Goal: Communication & Community: Participate in discussion

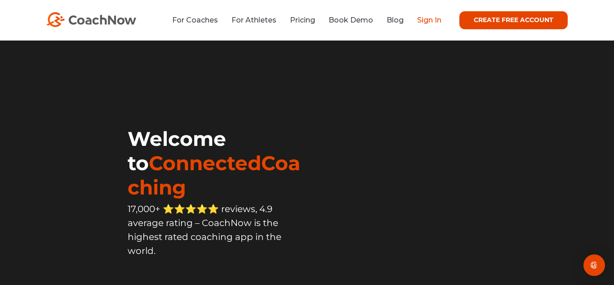
click at [430, 19] on link "Sign In" at bounding box center [429, 20] width 24 height 9
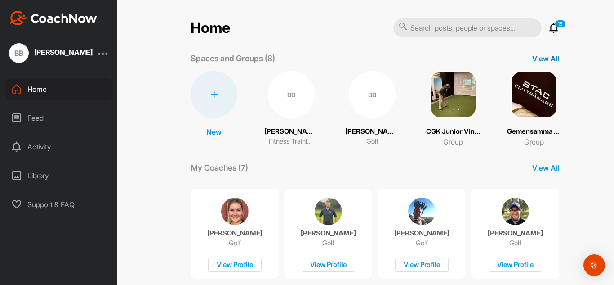
click at [537, 59] on p "View All" at bounding box center [545, 58] width 27 height 11
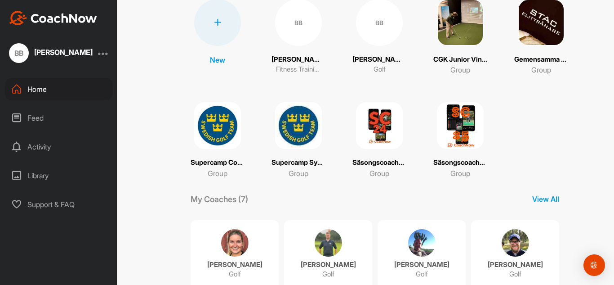
scroll to position [73, 0]
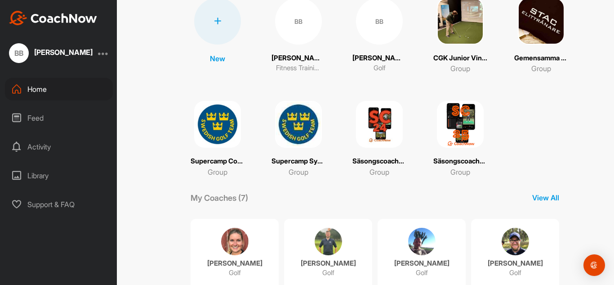
click at [299, 122] on img at bounding box center [298, 124] width 47 height 47
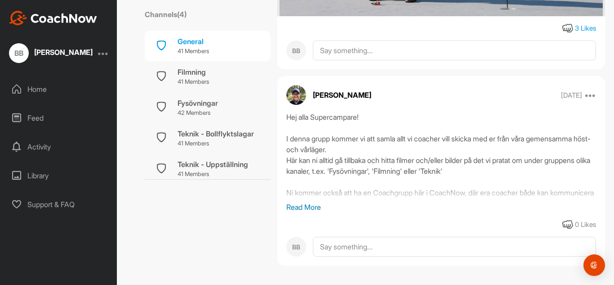
scroll to position [719, 0]
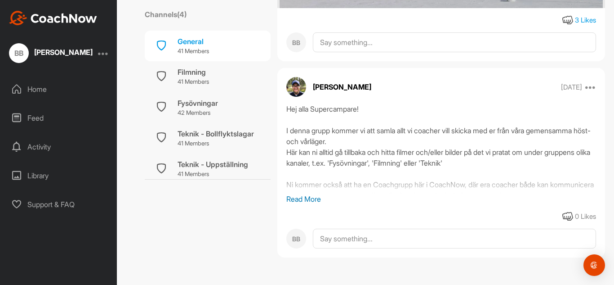
click at [304, 198] on p "Read More" at bounding box center [441, 198] width 310 height 11
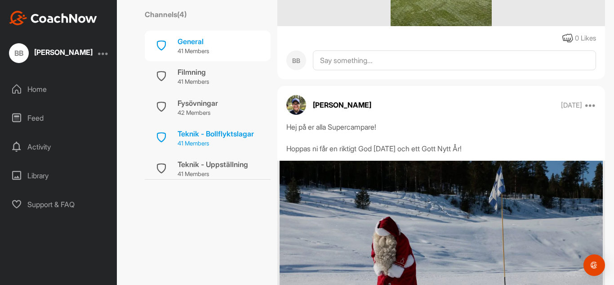
scroll to position [385, 0]
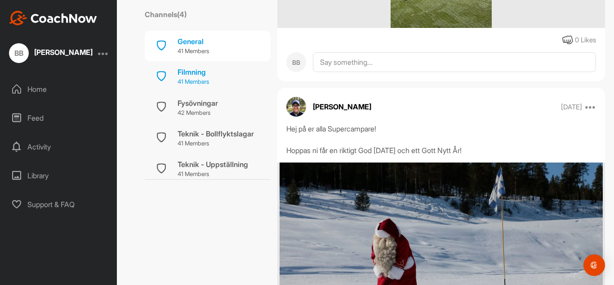
click at [198, 81] on p "41 Members" at bounding box center [193, 81] width 31 height 9
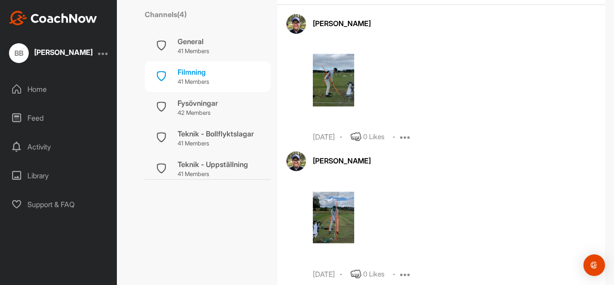
scroll to position [4312, 0]
